Goal: Entertainment & Leisure: Consume media (video, audio)

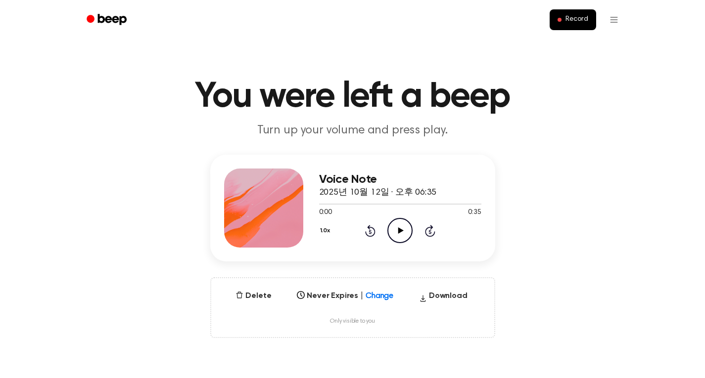
click at [403, 226] on icon "Play Audio" at bounding box center [399, 230] width 25 height 25
click at [395, 238] on icon "Play Audio" at bounding box center [399, 230] width 25 height 25
click at [402, 227] on icon at bounding box center [400, 230] width 4 height 6
click at [407, 235] on icon "Play Audio" at bounding box center [399, 230] width 25 height 25
